Goal: Transaction & Acquisition: Purchase product/service

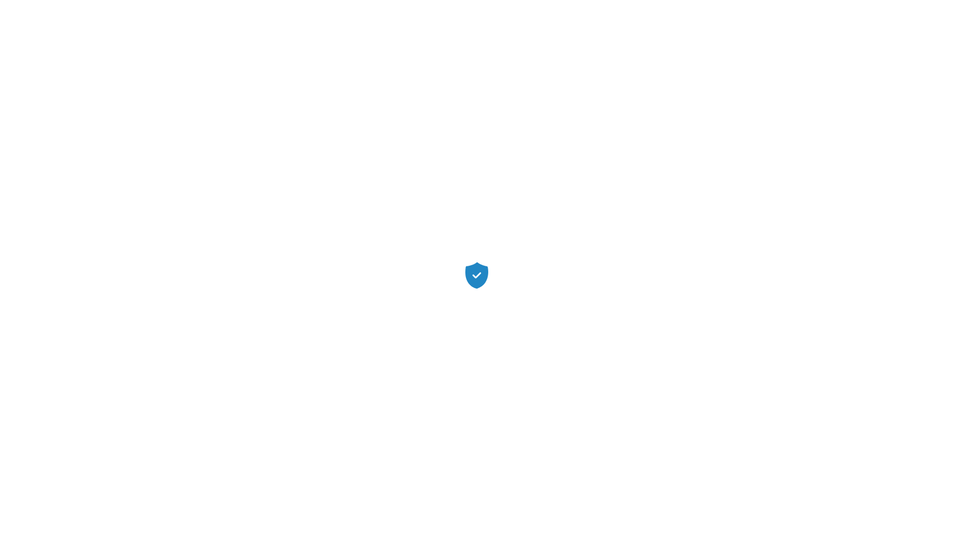
click at [661, 89] on div at bounding box center [476, 275] width 953 height 551
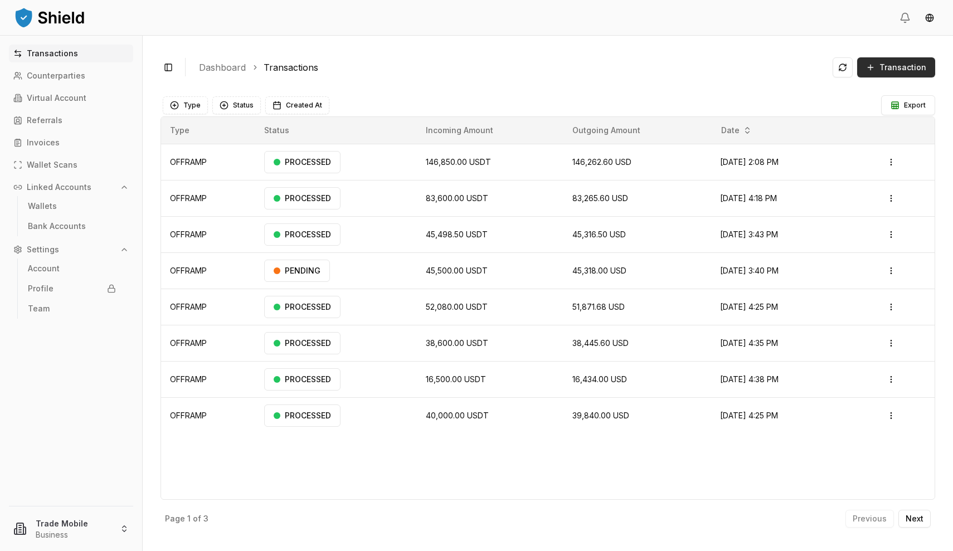
click at [911, 65] on span "Transaction" at bounding box center [903, 67] width 47 height 11
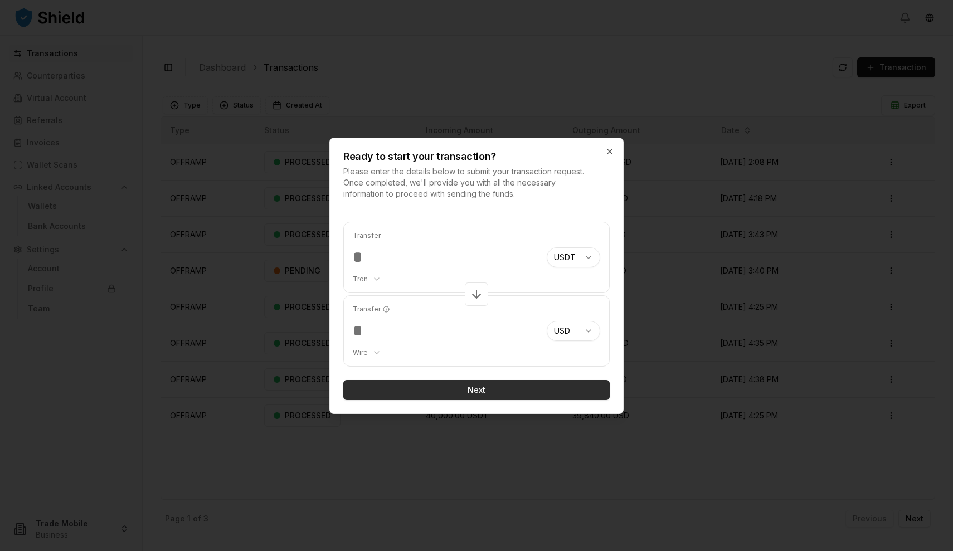
type input "*****"
click at [493, 389] on button "Next" at bounding box center [476, 390] width 267 height 20
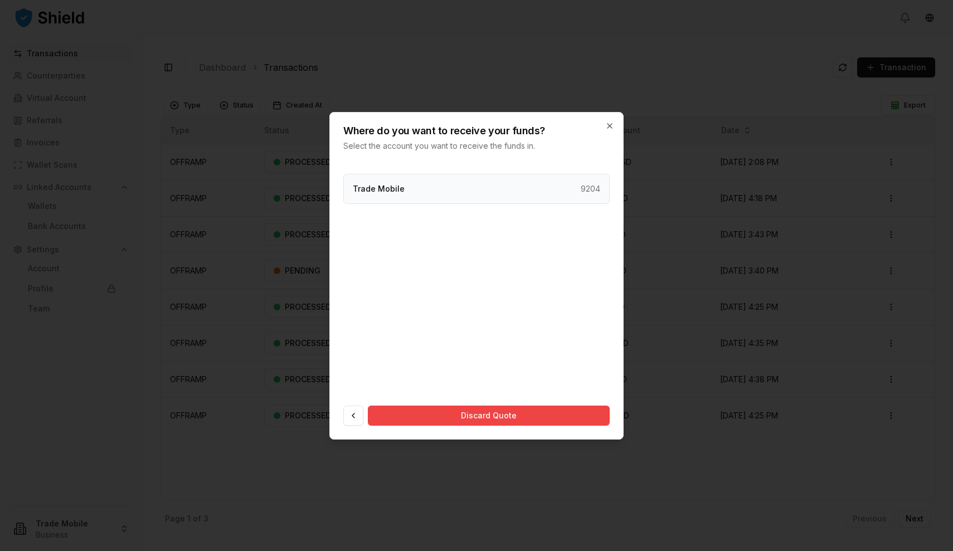
click at [496, 186] on div "Trade Mobile 9204" at bounding box center [476, 189] width 267 height 30
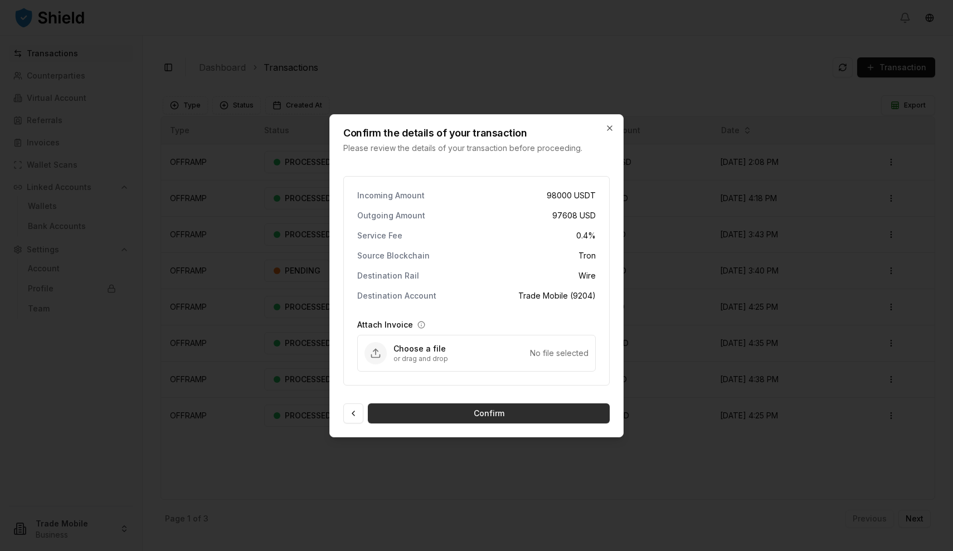
click at [477, 415] on button "Confirm" at bounding box center [489, 414] width 242 height 20
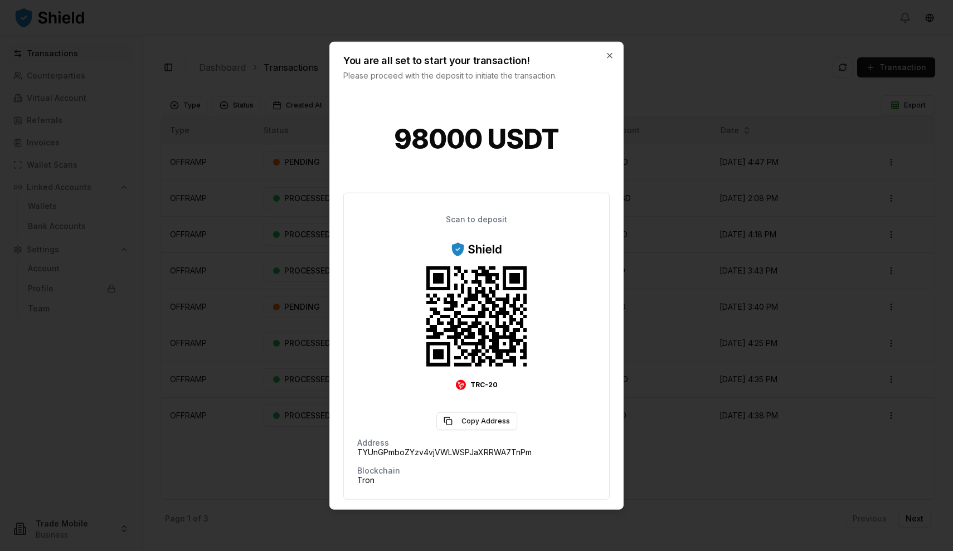
click at [679, 186] on div at bounding box center [476, 275] width 953 height 551
click at [616, 52] on div "You are all set to start your transaction! Please proceed with the deposit to i…" at bounding box center [476, 61] width 293 height 39
click at [613, 52] on icon "button" at bounding box center [610, 55] width 9 height 9
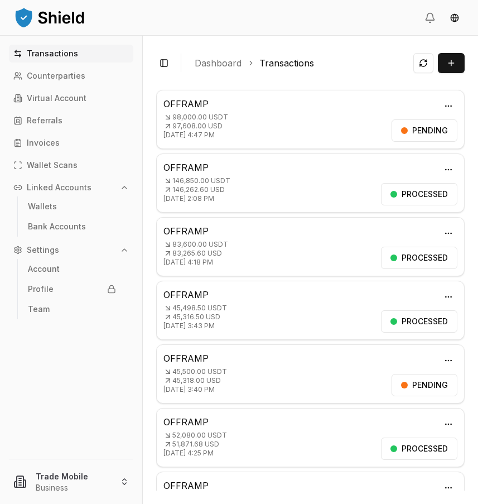
click at [195, 354] on p "OFFRAMP" at bounding box center [275, 357] width 224 height 13
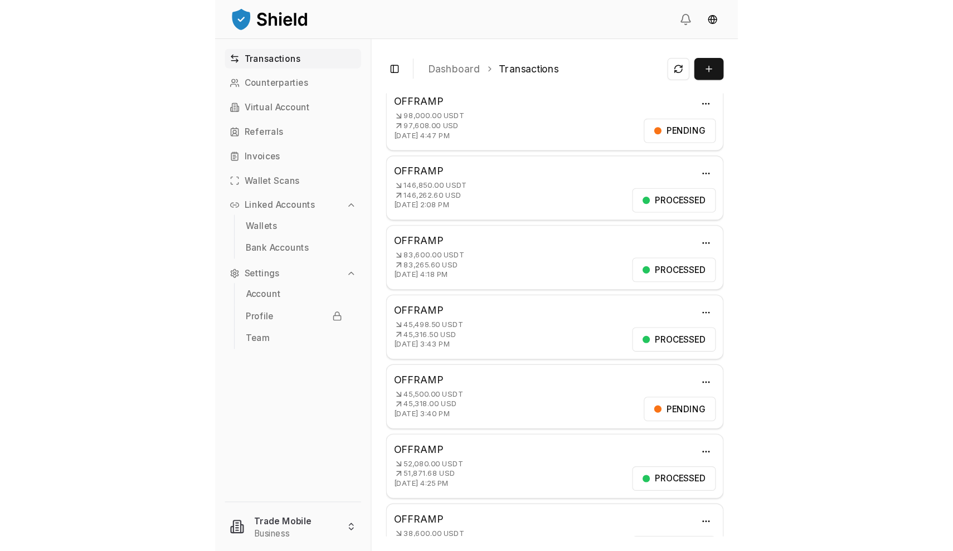
scroll to position [23, 0]
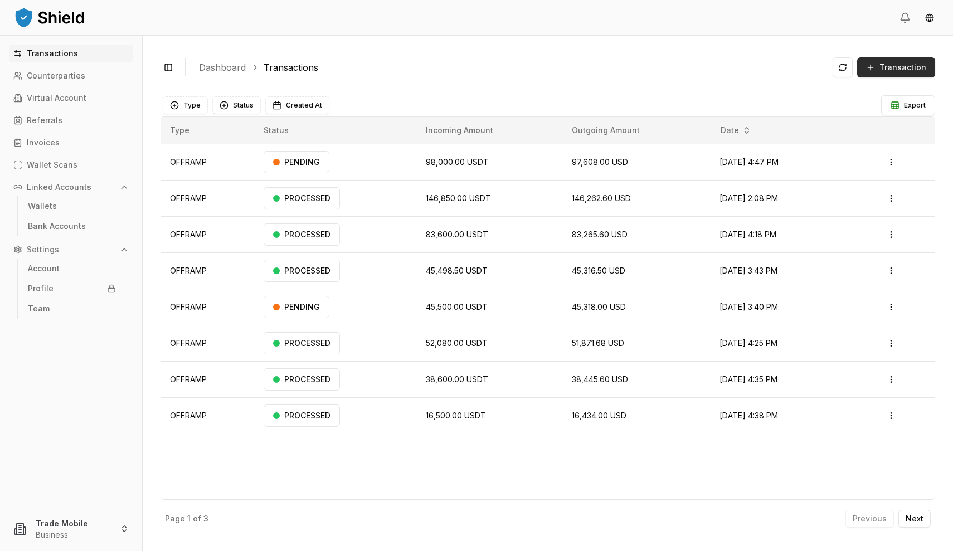
click at [890, 72] on span "Transaction" at bounding box center [903, 67] width 47 height 11
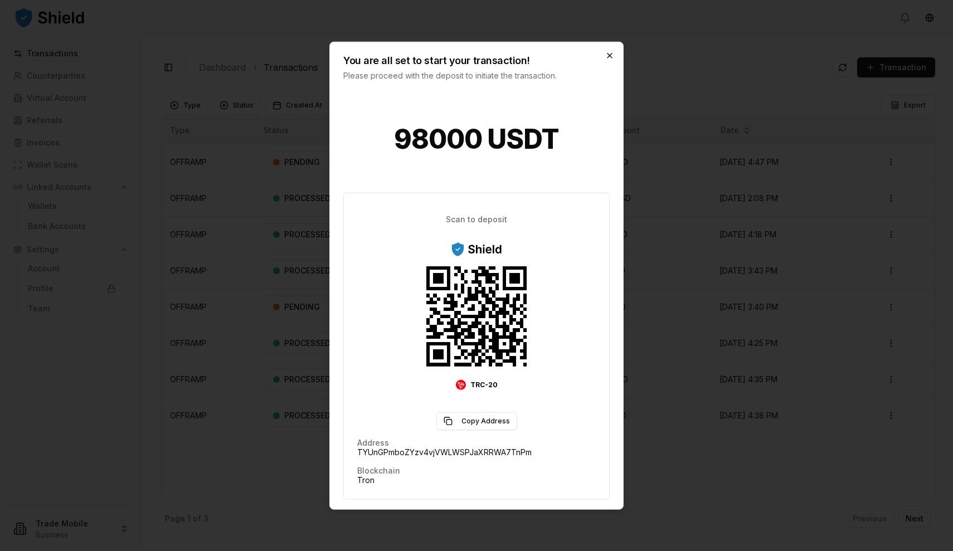
click at [610, 56] on icon "button" at bounding box center [610, 55] width 9 height 9
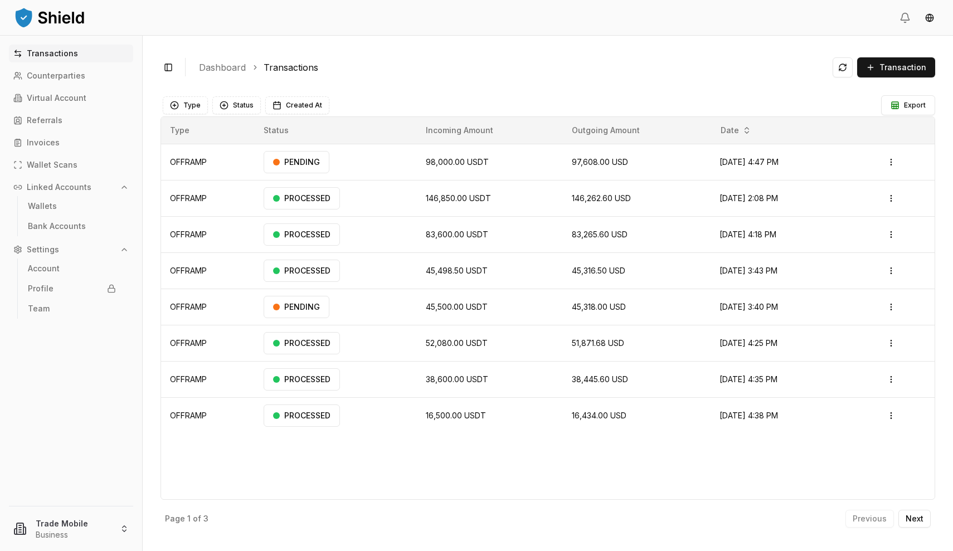
scroll to position [0, 0]
